Goal: Transaction & Acquisition: Purchase product/service

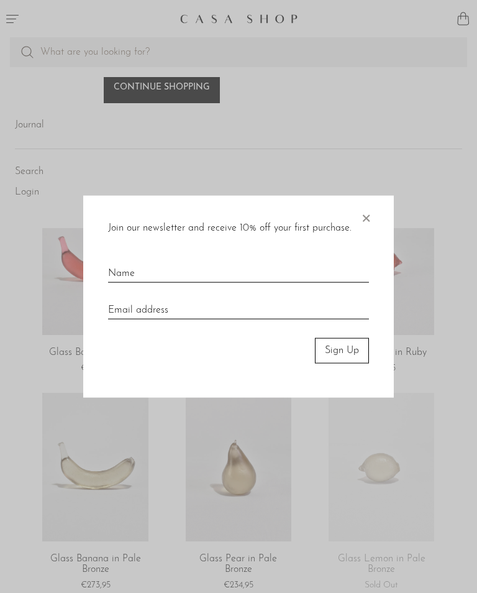
click at [370, 219] on span "×" at bounding box center [366, 216] width 12 height 40
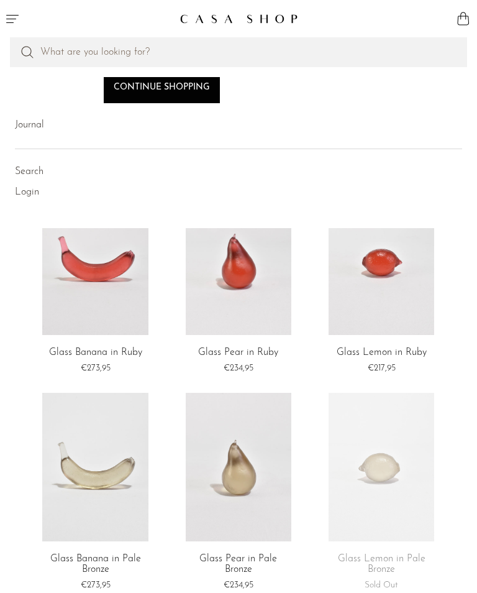
click at [254, 266] on link at bounding box center [239, 261] width 106 height 149
click at [252, 266] on link at bounding box center [239, 261] width 106 height 149
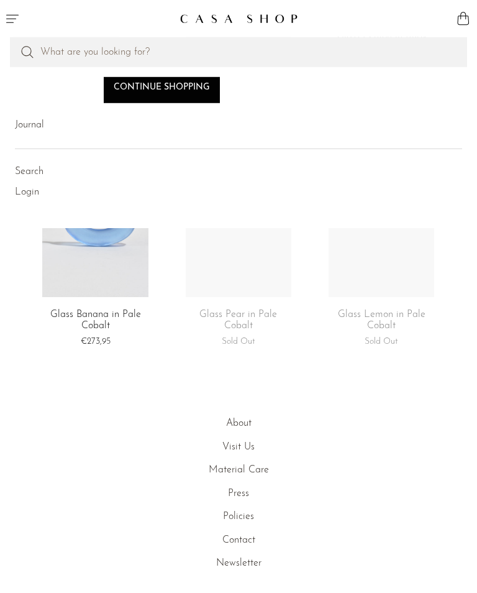
scroll to position [1297, 0]
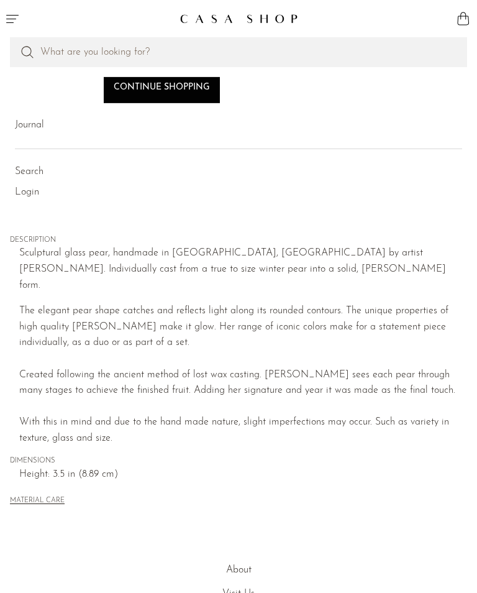
scroll to position [484, 0]
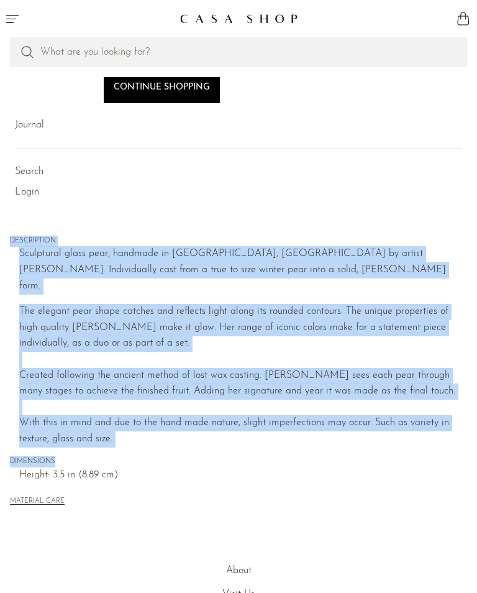
click at [161, 484] on div "MATERIAL CARE" at bounding box center [238, 496] width 457 height 25
click at [392, 175] on li "Search" at bounding box center [239, 172] width 448 height 21
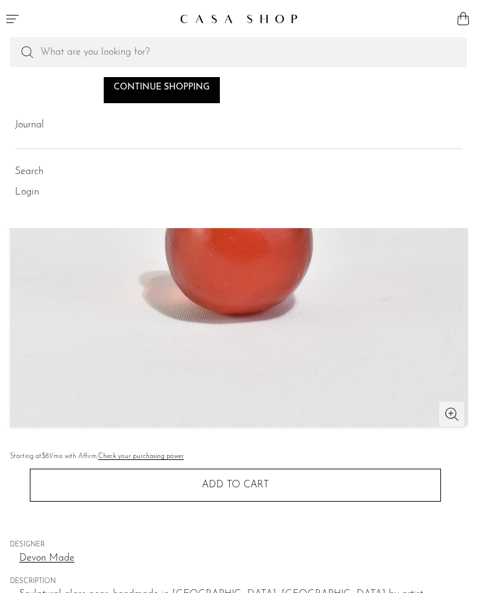
scroll to position [143, 0]
click at [453, 418] on img at bounding box center [238, 199] width 454 height 455
